Goal: Information Seeking & Learning: Learn about a topic

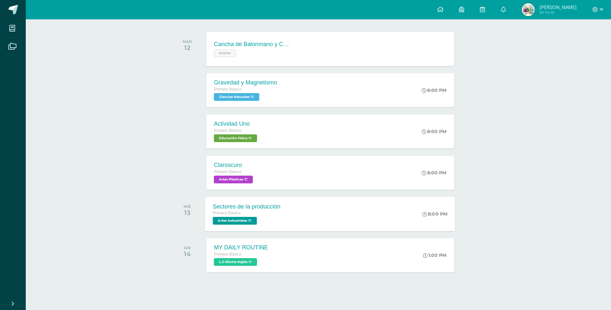
scroll to position [98, 0]
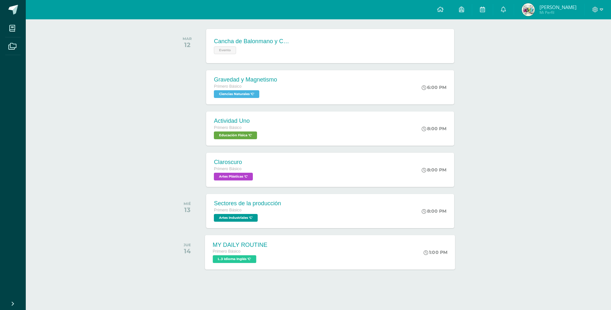
click at [267, 244] on div "MY DAILY ROUTINE Primero Básico L.3 Idioma Inglés 'C'" at bounding box center [240, 252] width 70 height 34
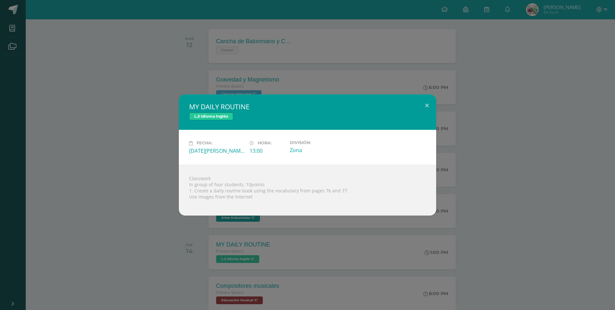
click at [188, 180] on div "Classwork In group of four students. 10points 1. Create a daily routine book us…" at bounding box center [307, 189] width 257 height 51
drag, startPoint x: 189, startPoint y: 178, endPoint x: 367, endPoint y: 208, distance: 180.6
click at [367, 208] on div "Classwork In group of four students. 10points 1. Create a daily routine book us…" at bounding box center [307, 189] width 257 height 51
copy body "Classwork In group of four students. 10points 1. Create a daily routine book us…"
click at [364, 67] on div "MY DAILY ROUTINE L.3 Idioma Inglés Fecha: [DATE][PERSON_NAME] Hora: 13:00 Divis…" at bounding box center [307, 155] width 615 height 310
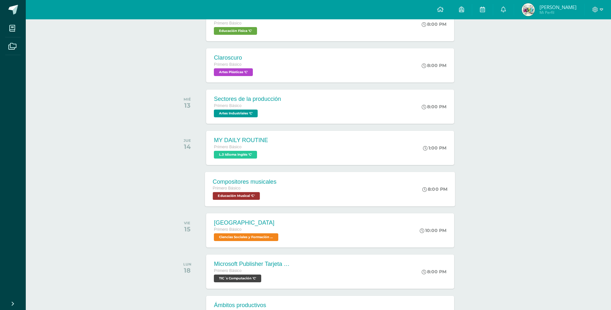
scroll to position [238, 0]
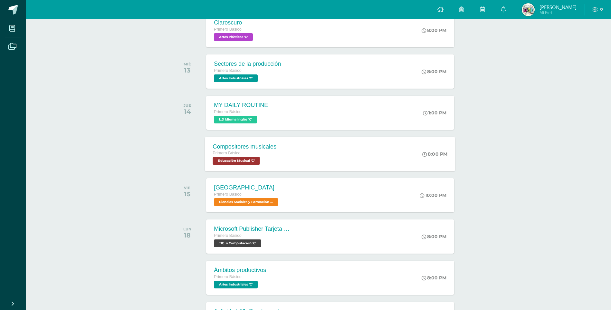
click at [338, 154] on div "Compositores musicales Primero Básico Educación Musical 'C' 8:00 PM Compositore…" at bounding box center [330, 153] width 250 height 34
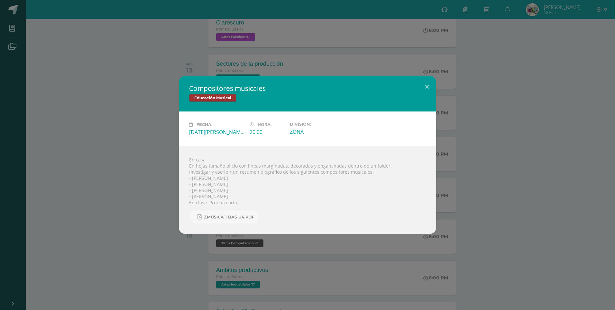
drag, startPoint x: 140, startPoint y: 88, endPoint x: 138, endPoint y: 82, distance: 6.3
click at [139, 83] on div "Compositores musicales Educación Musical Fecha: [DATE][PERSON_NAME] Hora: 20:00…" at bounding box center [308, 155] width 610 height 158
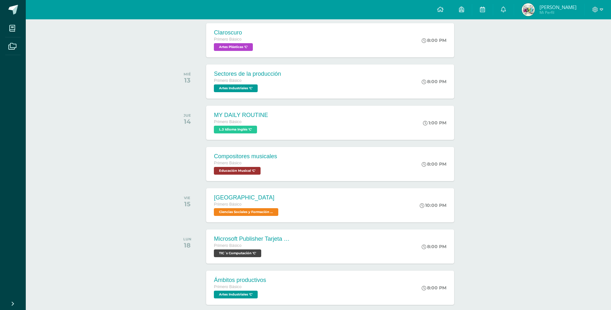
scroll to position [216, 0]
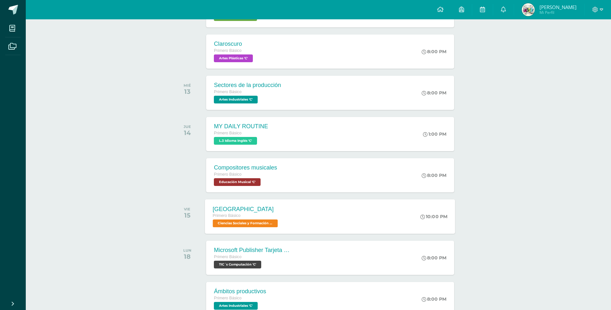
click at [318, 229] on div "[GEOGRAPHIC_DATA] Primero Básico Ciencias Sociales y Formación Ciudadana 'C' 10…" at bounding box center [330, 216] width 250 height 34
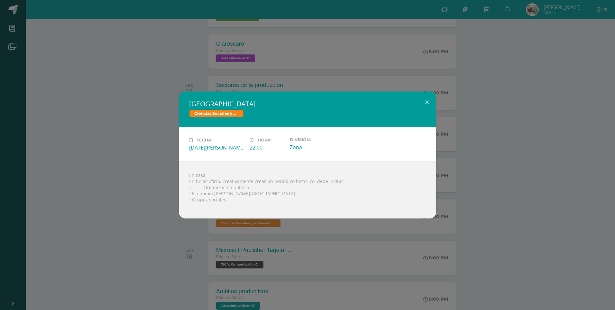
click at [164, 107] on div "[GEOGRAPHIC_DATA] Ciencias Sociales y Formación Ciudadana Fecha: [DATE][PERSON_…" at bounding box center [308, 154] width 610 height 127
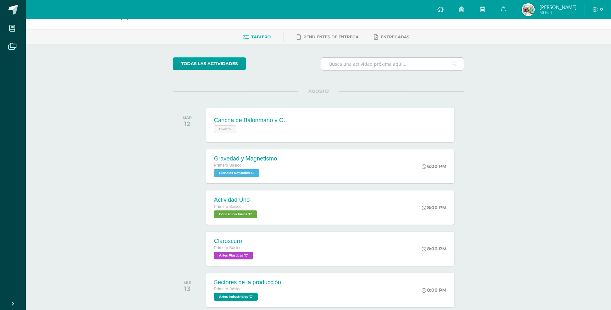
scroll to position [12, 0]
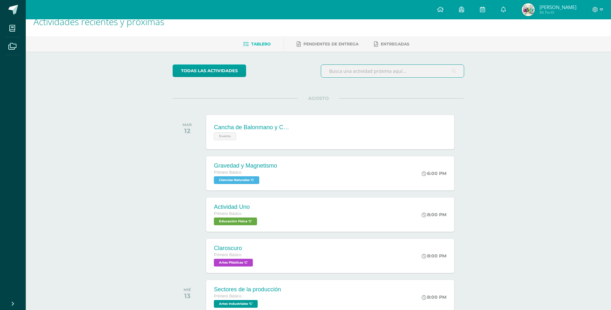
click at [410, 71] on input "text" at bounding box center [392, 71] width 143 height 13
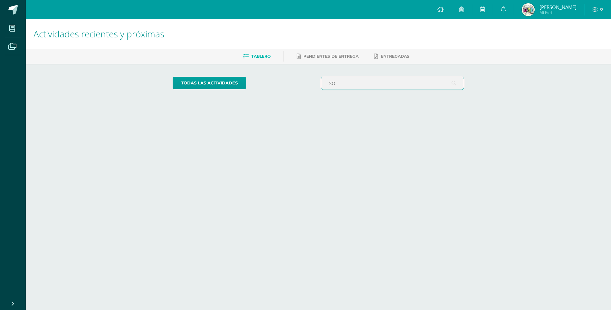
scroll to position [0, 0]
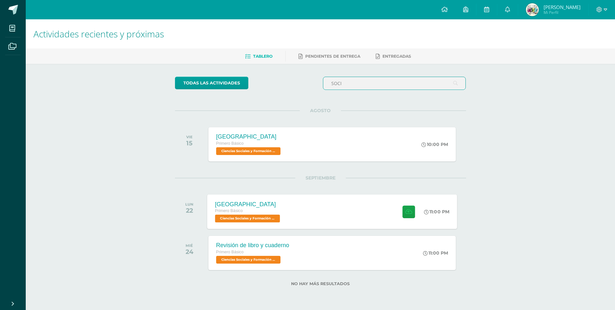
type input "SOCI"
click at [332, 197] on div "[GEOGRAPHIC_DATA] Primero Básico Ciencias Sociales y Formación Ciudadana 'C' 11…" at bounding box center [332, 211] width 250 height 34
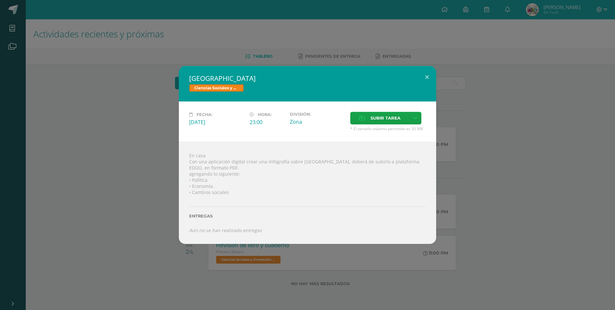
click at [187, 242] on div "En casa Con una aplicación digital crear una infografía sobre [GEOGRAPHIC_DATA]…" at bounding box center [307, 193] width 257 height 102
click at [295, 261] on div "[GEOGRAPHIC_DATA] Ciencias Sociales y Formación Ciudadana Fecha: [DATE] Hora: 2…" at bounding box center [307, 155] width 615 height 310
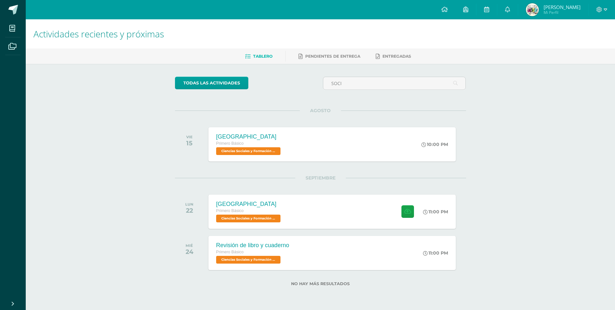
click at [299, 258] on div "[GEOGRAPHIC_DATA] Ciencias Sociales y Formación Ciudadana Fecha: [DATE] Hora: 2…" at bounding box center [307, 155] width 615 height 310
click at [301, 257] on div "Revisión de libro y cuaderno Primero Básico Ciencias Sociales y Formación Ciuda…" at bounding box center [332, 252] width 250 height 34
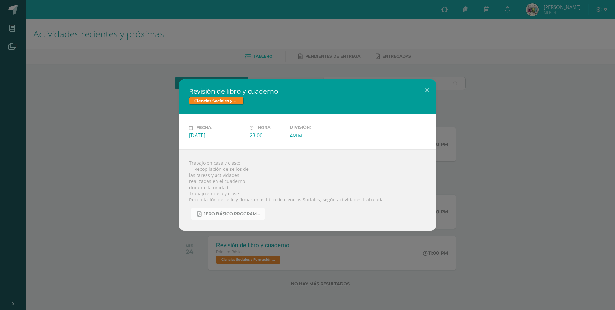
click at [229, 217] on link "1ero Básico programación.pdf" at bounding box center [228, 214] width 75 height 13
click at [341, 49] on div "Revisión de libro y cuaderno Ciencias Sociales y Formación Ciudadana Fecha: [DA…" at bounding box center [307, 155] width 615 height 310
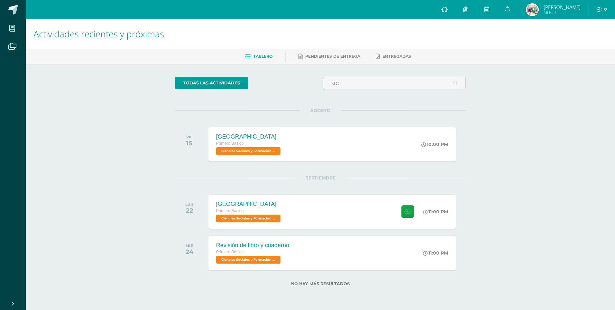
click at [356, 77] on div "SOCI" at bounding box center [394, 83] width 143 height 13
drag, startPoint x: 351, startPoint y: 83, endPoint x: 227, endPoint y: 82, distance: 123.9
click at [227, 82] on div "todas las Actividades SOCI" at bounding box center [321, 86] width 296 height 18
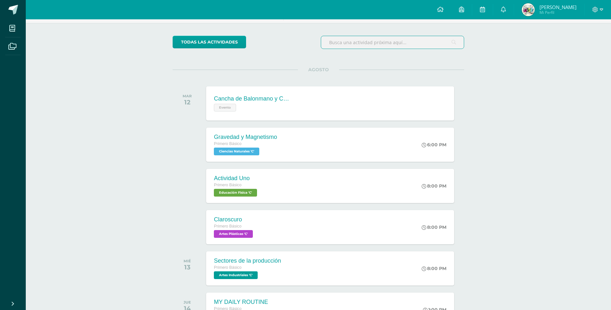
scroll to position [32, 0]
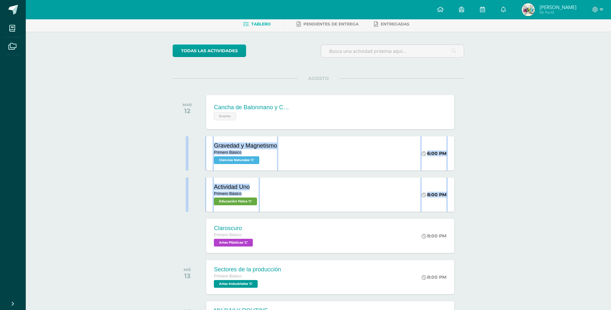
drag, startPoint x: 114, startPoint y: 179, endPoint x: 132, endPoint y: 237, distance: 61.0
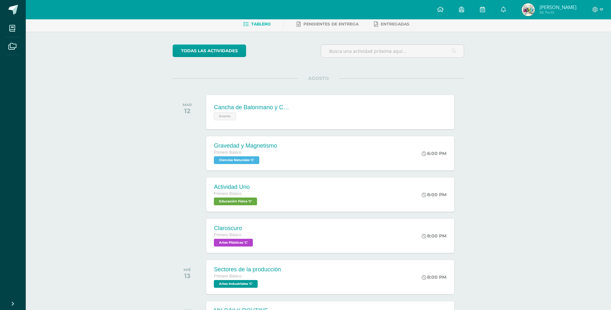
drag, startPoint x: 100, startPoint y: 20, endPoint x: 126, endPoint y: 96, distance: 80.4
click at [100, 21] on ul "Tablero Pendientes de entrega Entregadas" at bounding box center [325, 24] width 585 height 11
click at [254, 168] on div "Gravedad y Magnetismo Primero Básico Ciencias Naturales 'C'" at bounding box center [244, 153] width 79 height 34
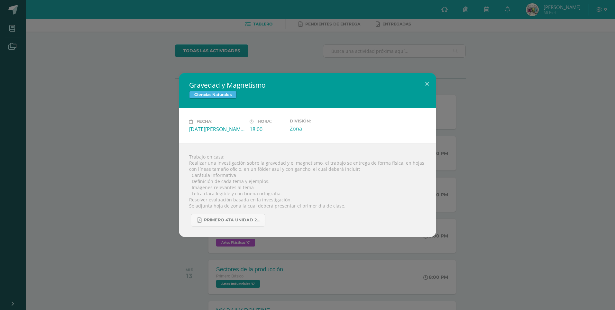
click at [359, 50] on div "Gravedad y Magnetismo Ciencias Naturales Fecha: [DATE][PERSON_NAME] Hora: 18:00…" at bounding box center [307, 155] width 615 height 310
